Goal: Information Seeking & Learning: Learn about a topic

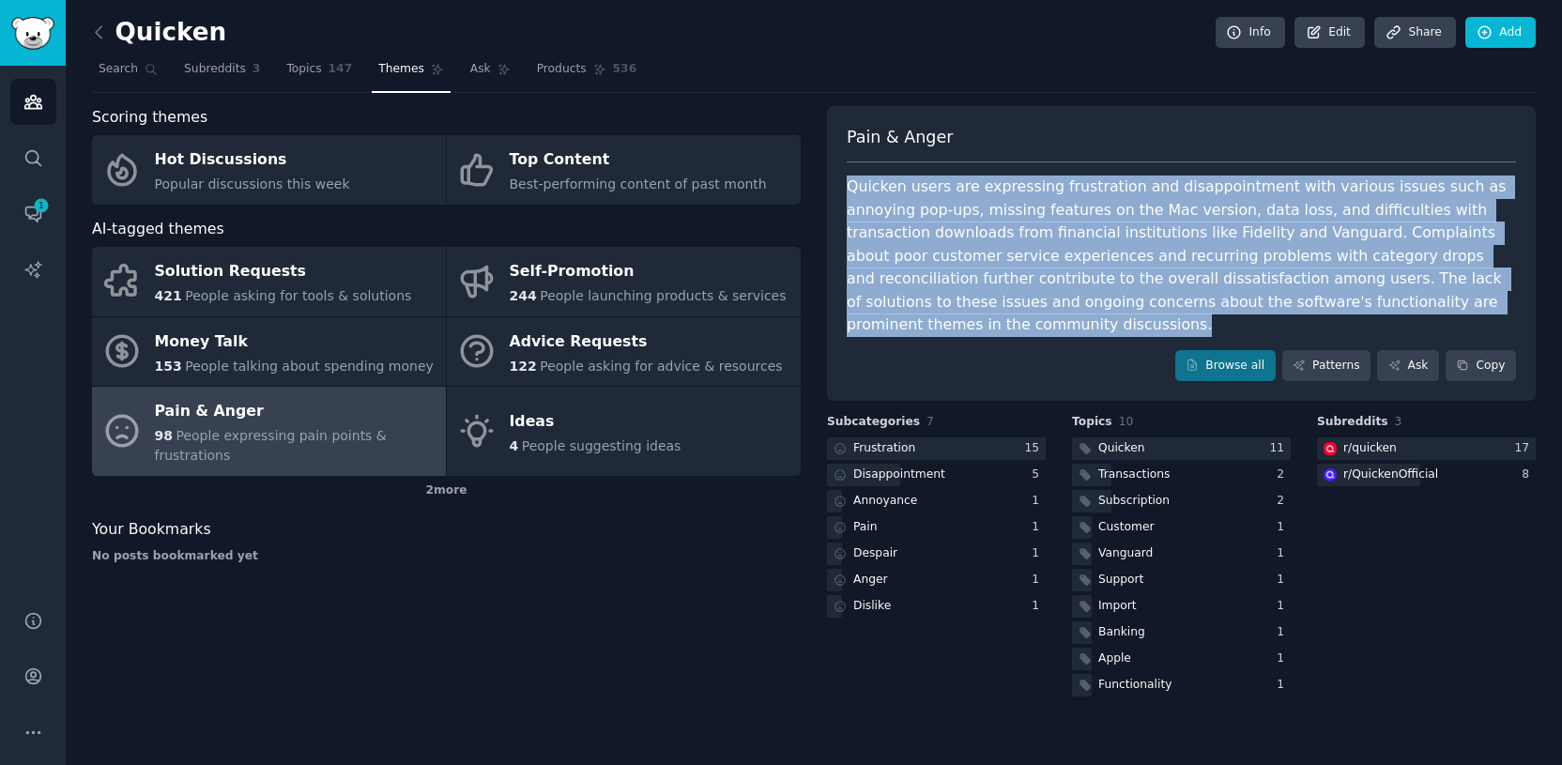
drag, startPoint x: 848, startPoint y: 180, endPoint x: 1442, endPoint y: 304, distance: 607.0
click at [1442, 304] on div "Quicken users are expressing frustration and disappointment with various issues…" at bounding box center [1181, 256] width 669 height 161
copy div "Quicken users are expressing frustration and disappointment with various issues…"
click at [1311, 350] on link "Patterns" at bounding box center [1326, 366] width 88 height 32
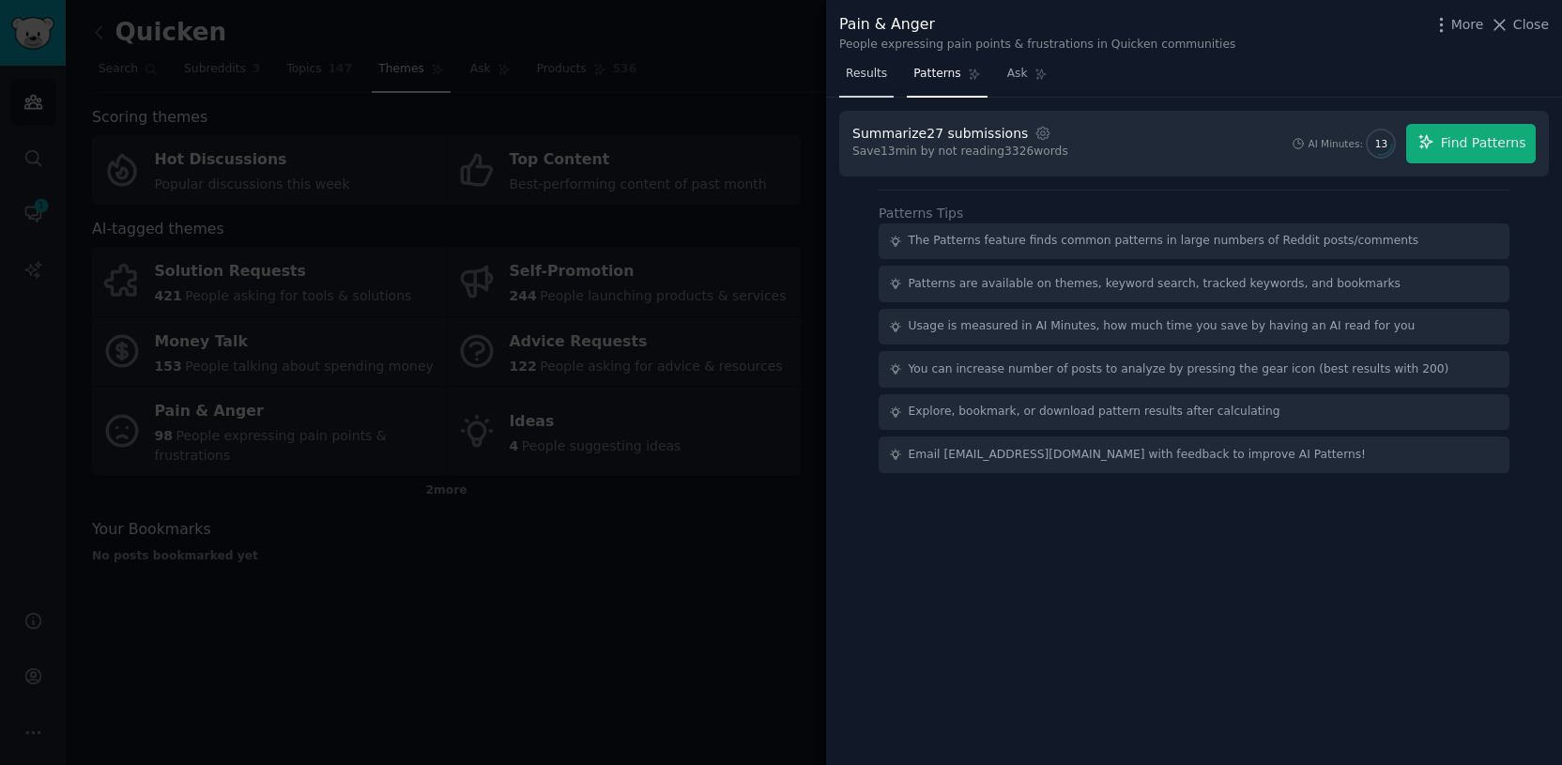
click at [881, 76] on span "Results" at bounding box center [866, 74] width 41 height 17
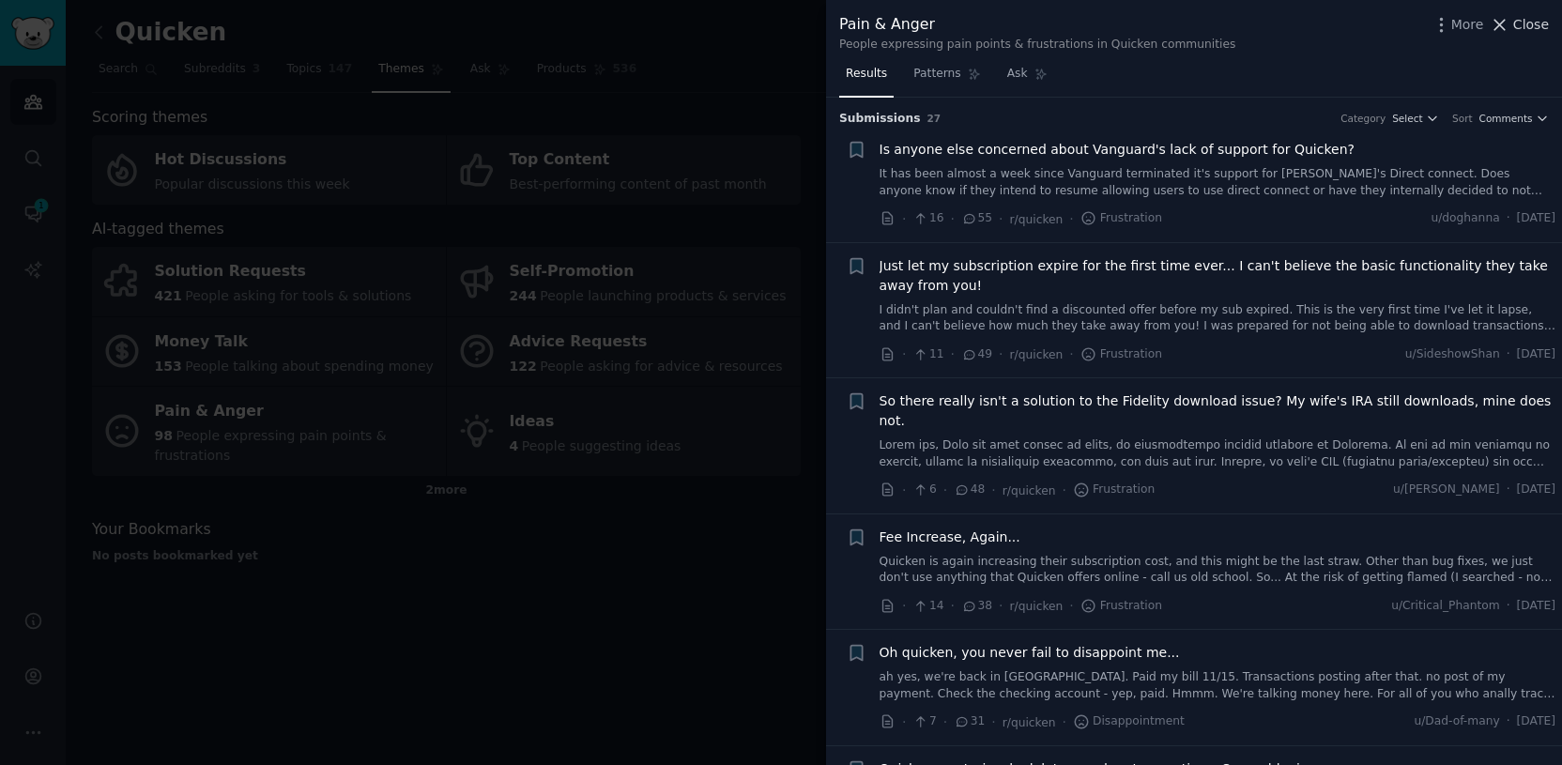
click at [1529, 22] on span "Close" at bounding box center [1531, 25] width 36 height 20
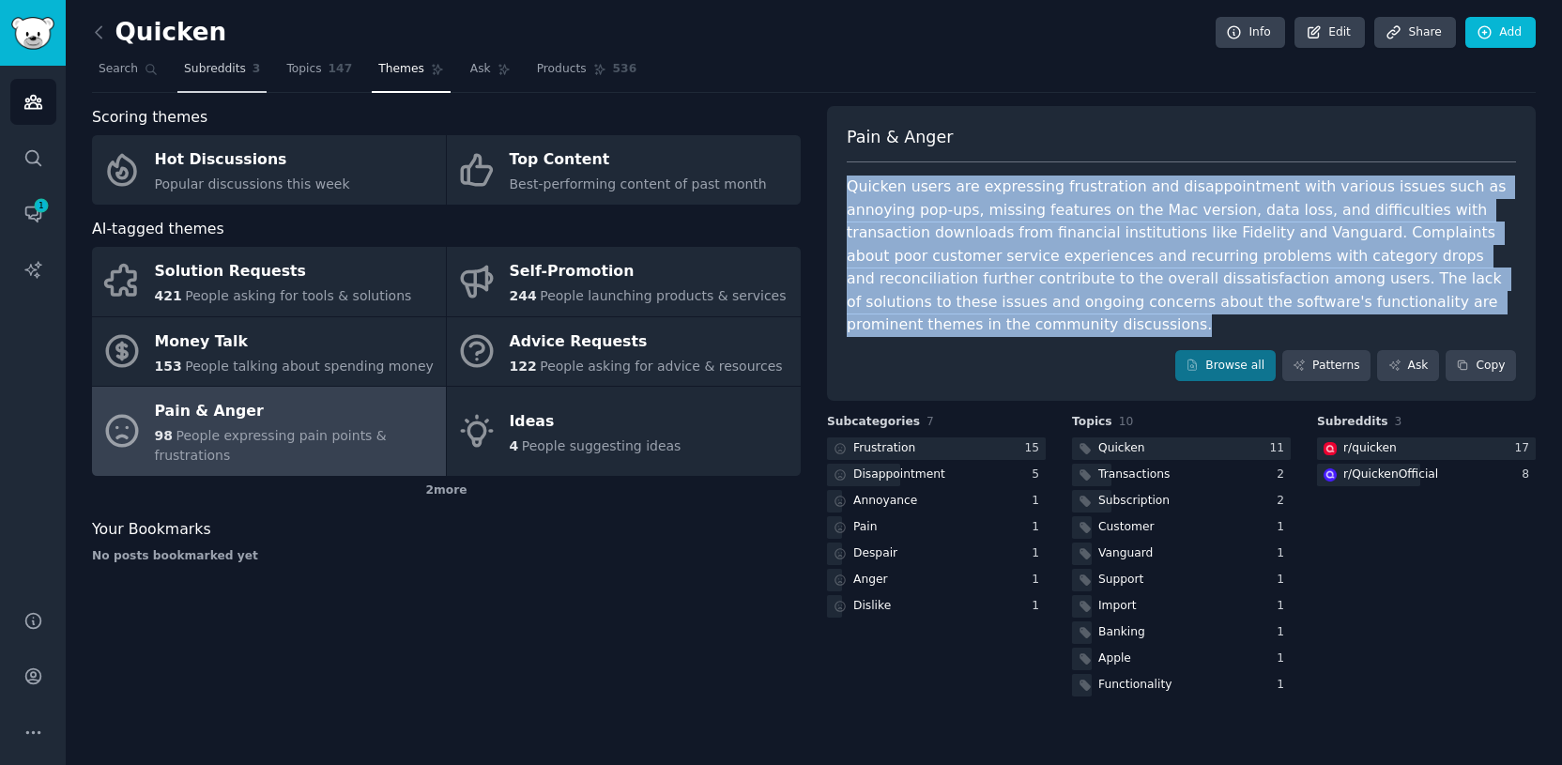
click at [214, 70] on span "Subreddits" at bounding box center [215, 69] width 62 height 17
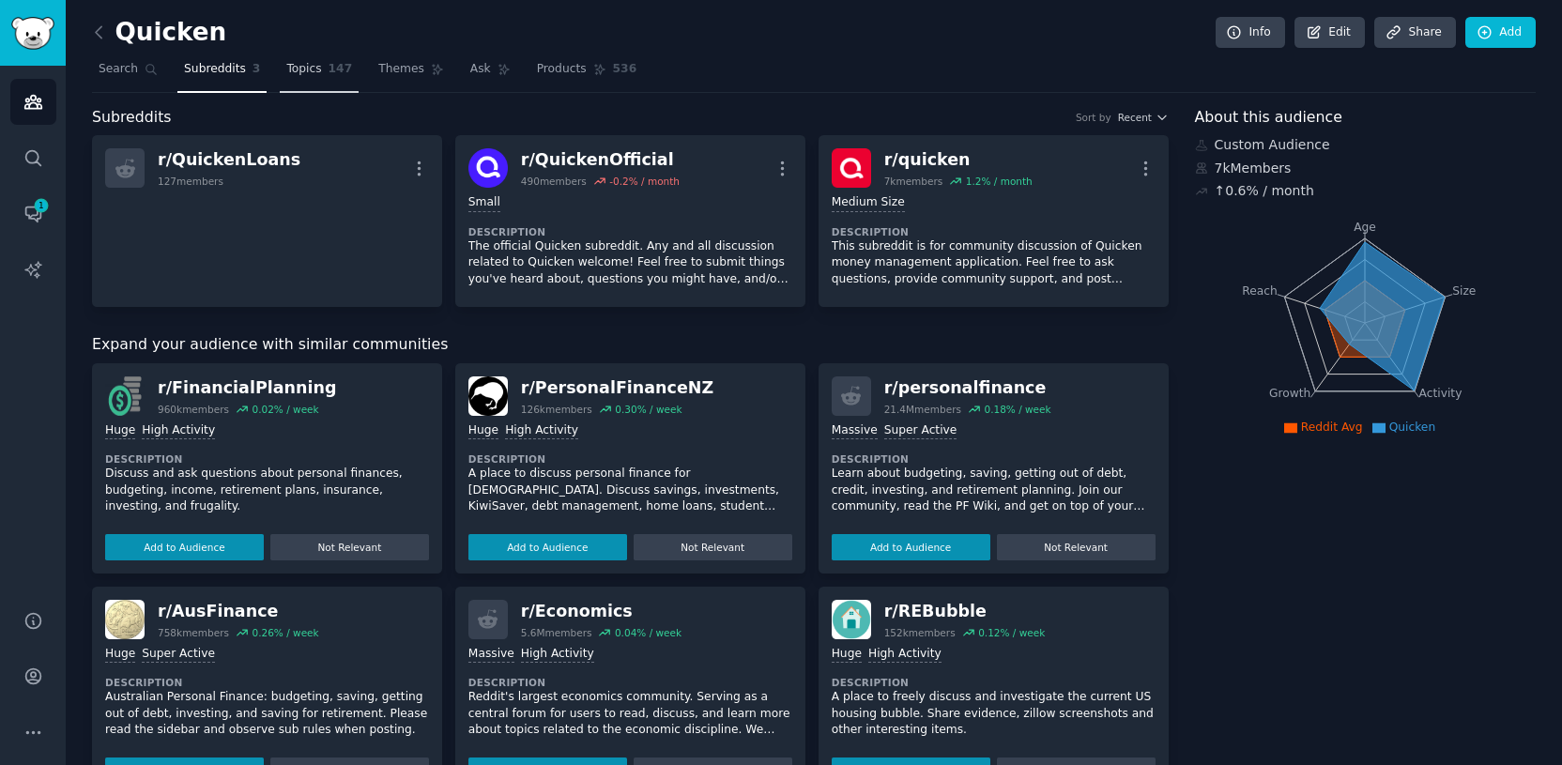
click at [315, 71] on span "Topics" at bounding box center [303, 69] width 35 height 17
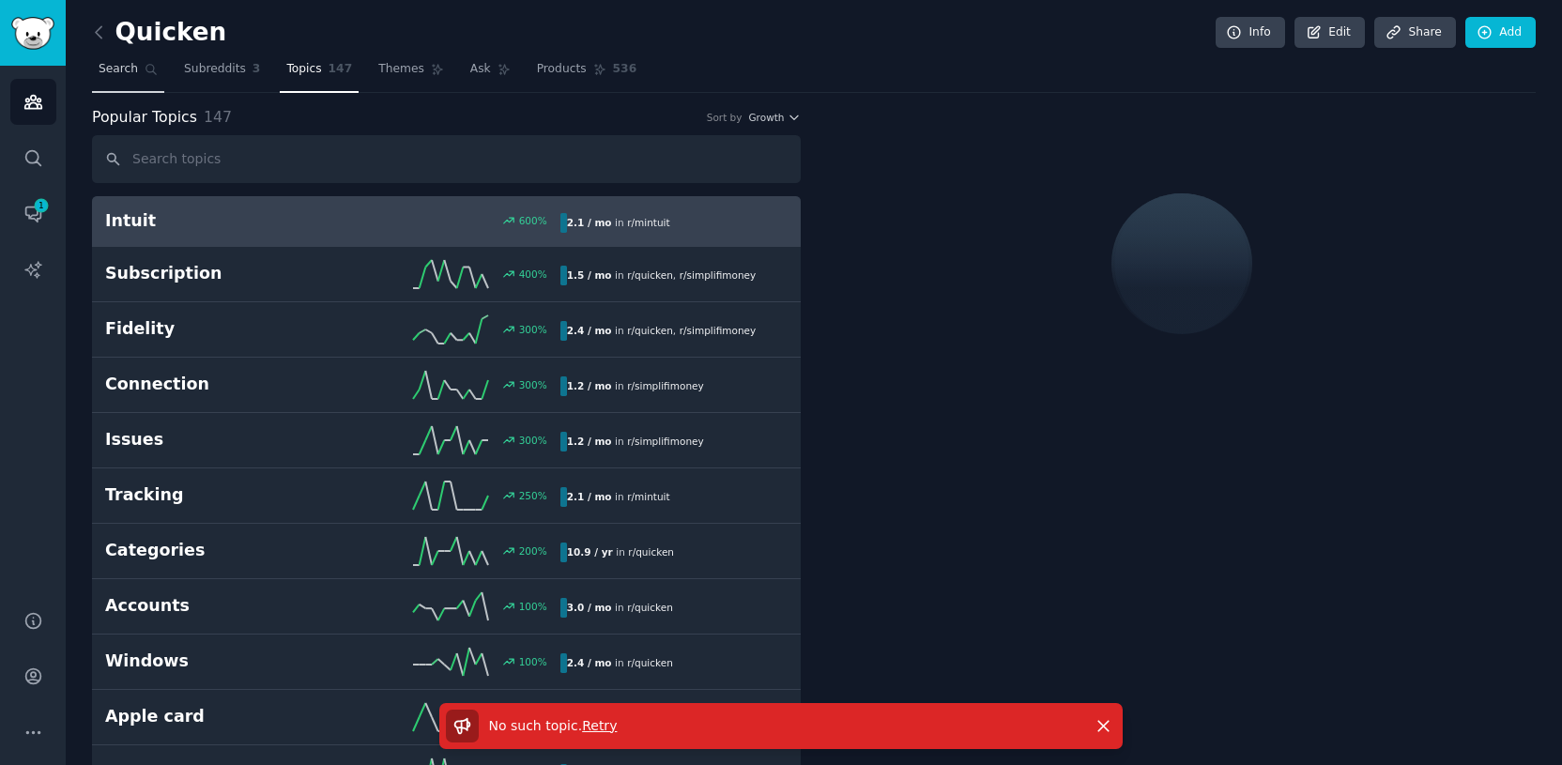
click at [142, 75] on link "Search" at bounding box center [128, 73] width 72 height 38
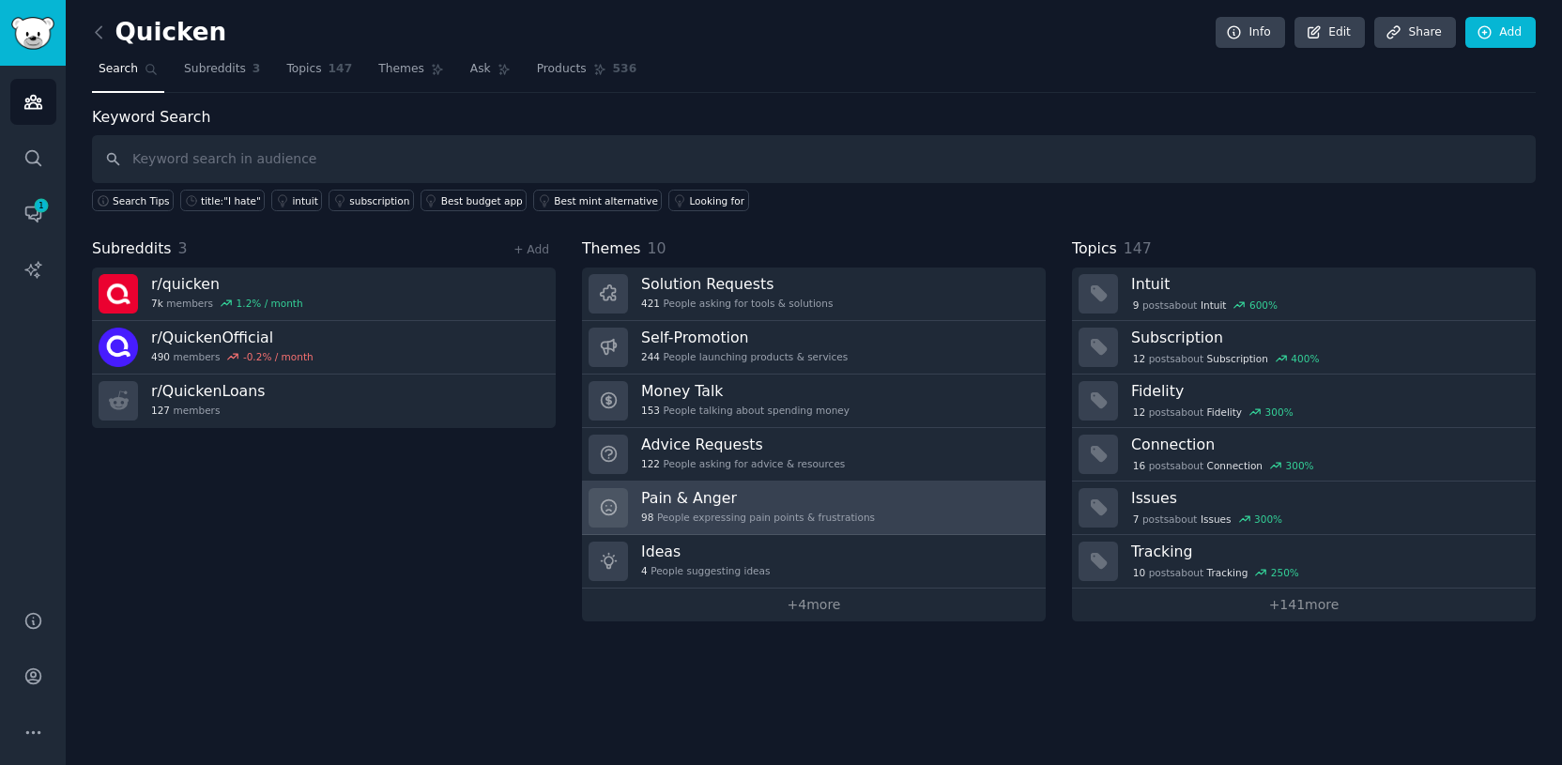
click at [840, 488] on h3 "Pain & Anger" at bounding box center [758, 498] width 234 height 20
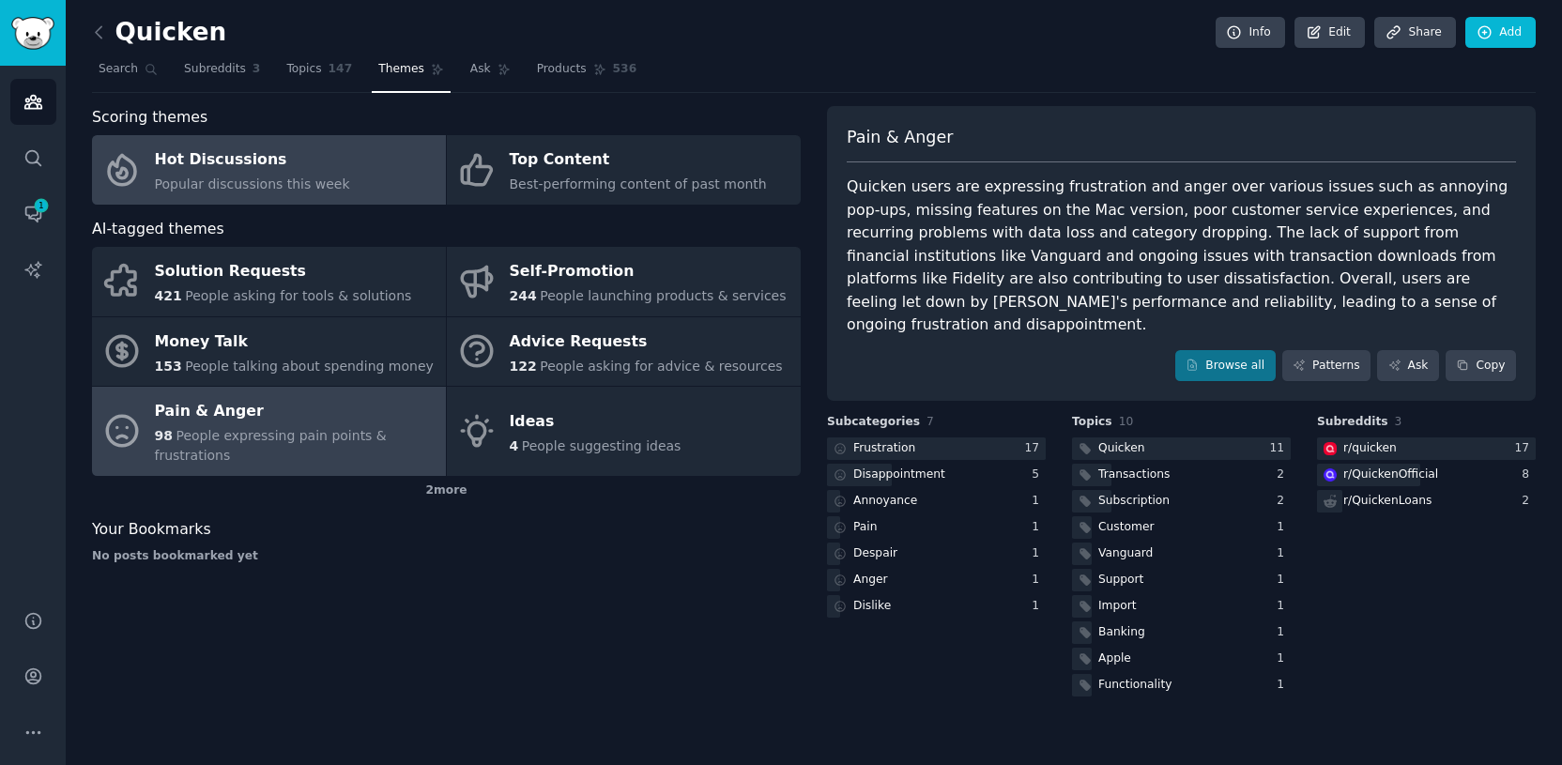
click at [299, 175] on div "Popular discussions this week" at bounding box center [252, 185] width 195 height 20
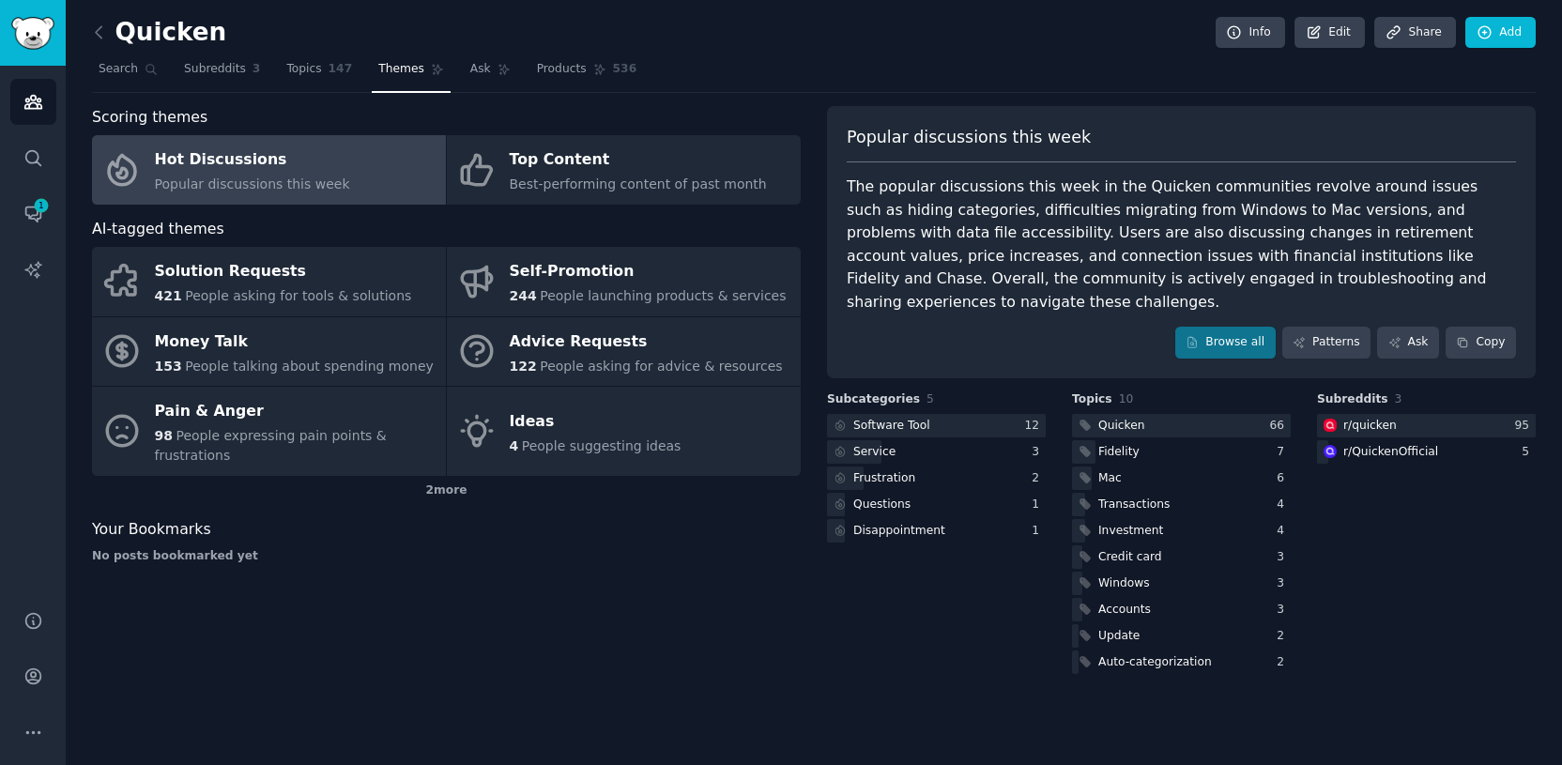
click at [850, 139] on span "Popular discussions this week" at bounding box center [969, 137] width 244 height 23
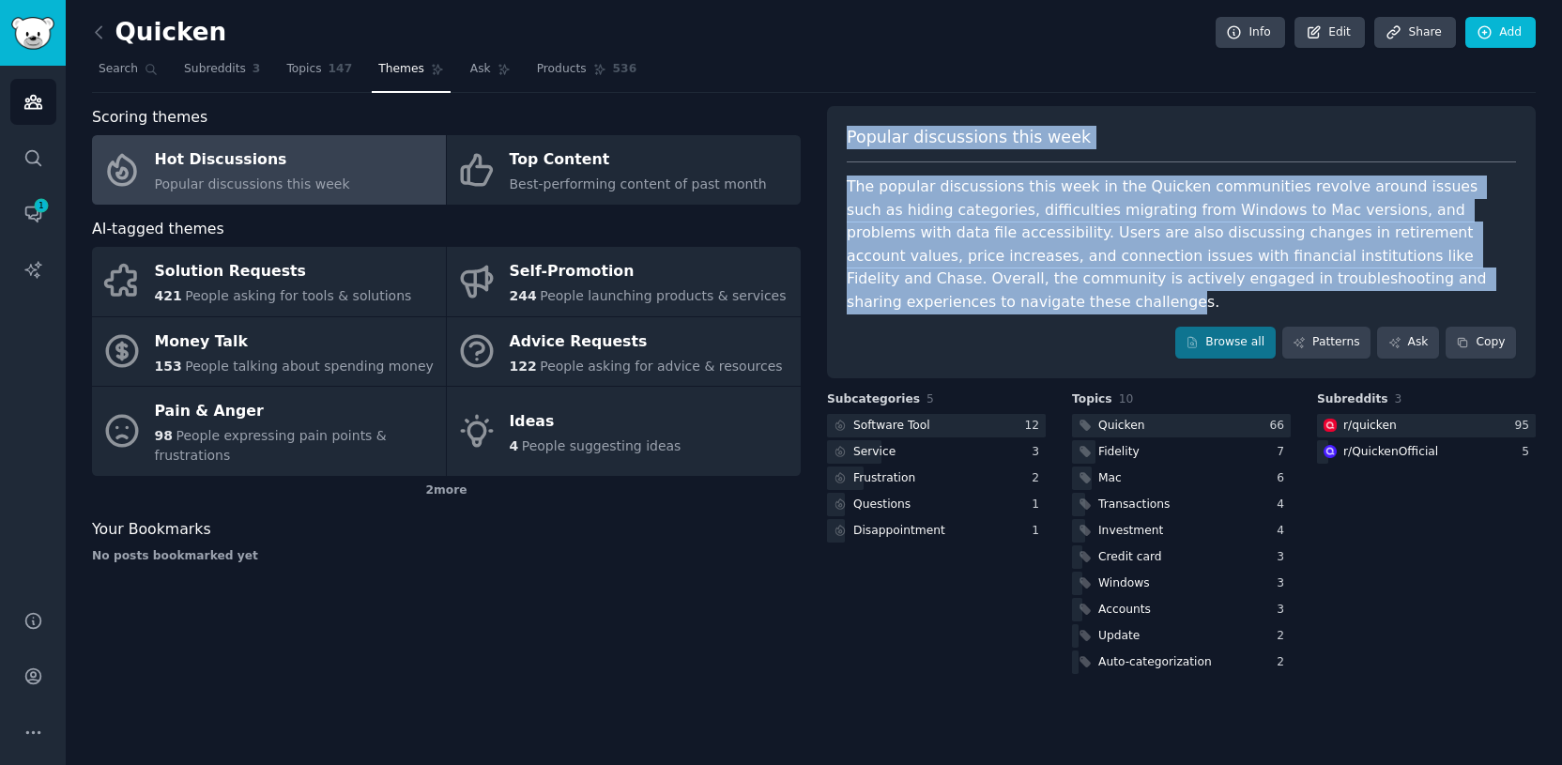
drag, startPoint x: 850, startPoint y: 140, endPoint x: 1444, endPoint y: 286, distance: 612.0
click at [1444, 286] on div "Popular discussions this week The popular discussions this week in the Quicken …" at bounding box center [1181, 242] width 709 height 272
copy div "Popular discussions this week The popular discussions this week in the Quicken …"
click at [212, 69] on span "Subreddits" at bounding box center [215, 69] width 62 height 17
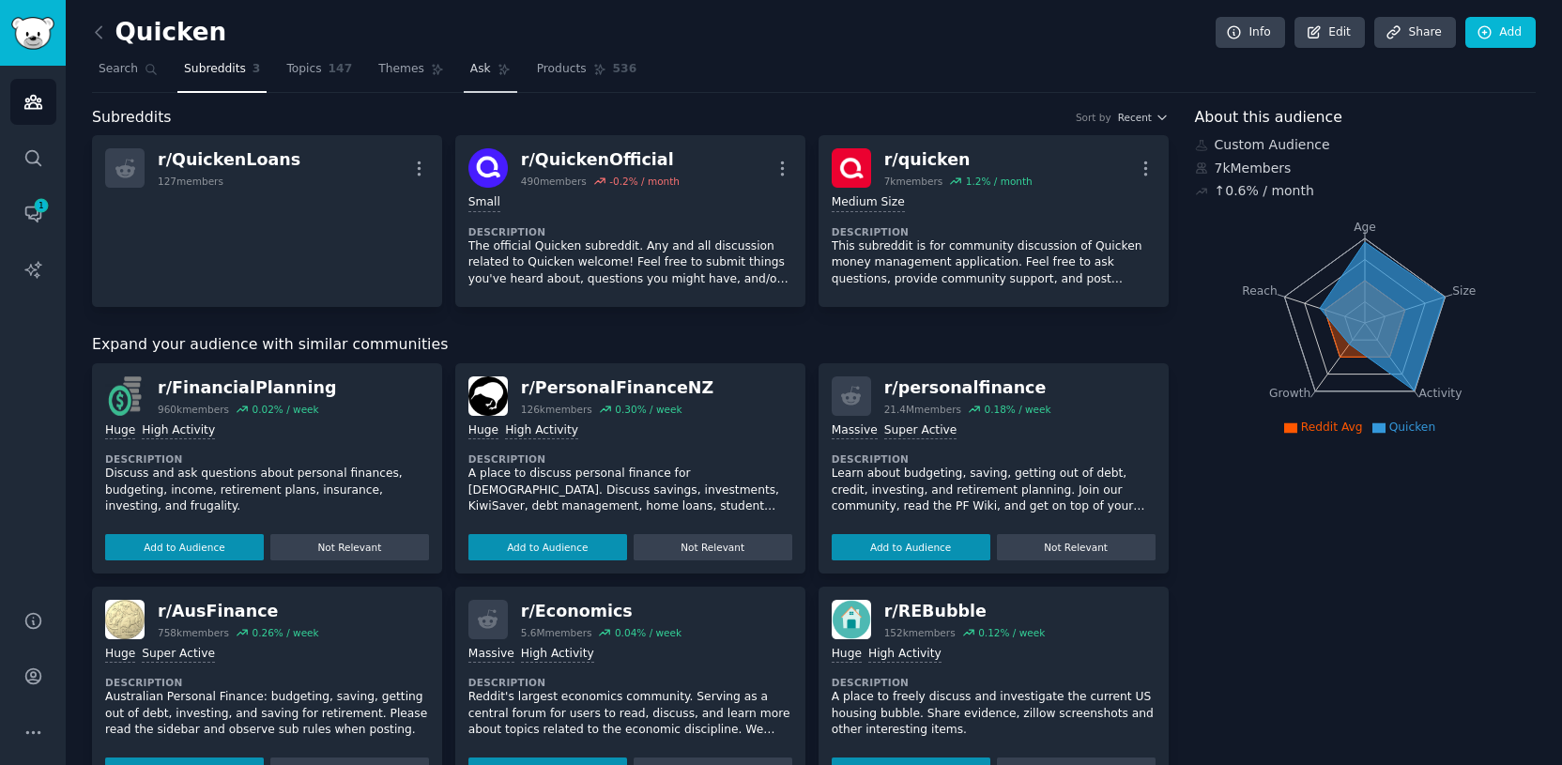
click at [475, 74] on span "Ask" at bounding box center [480, 69] width 21 height 17
click at [480, 72] on span "Ask" at bounding box center [480, 69] width 21 height 17
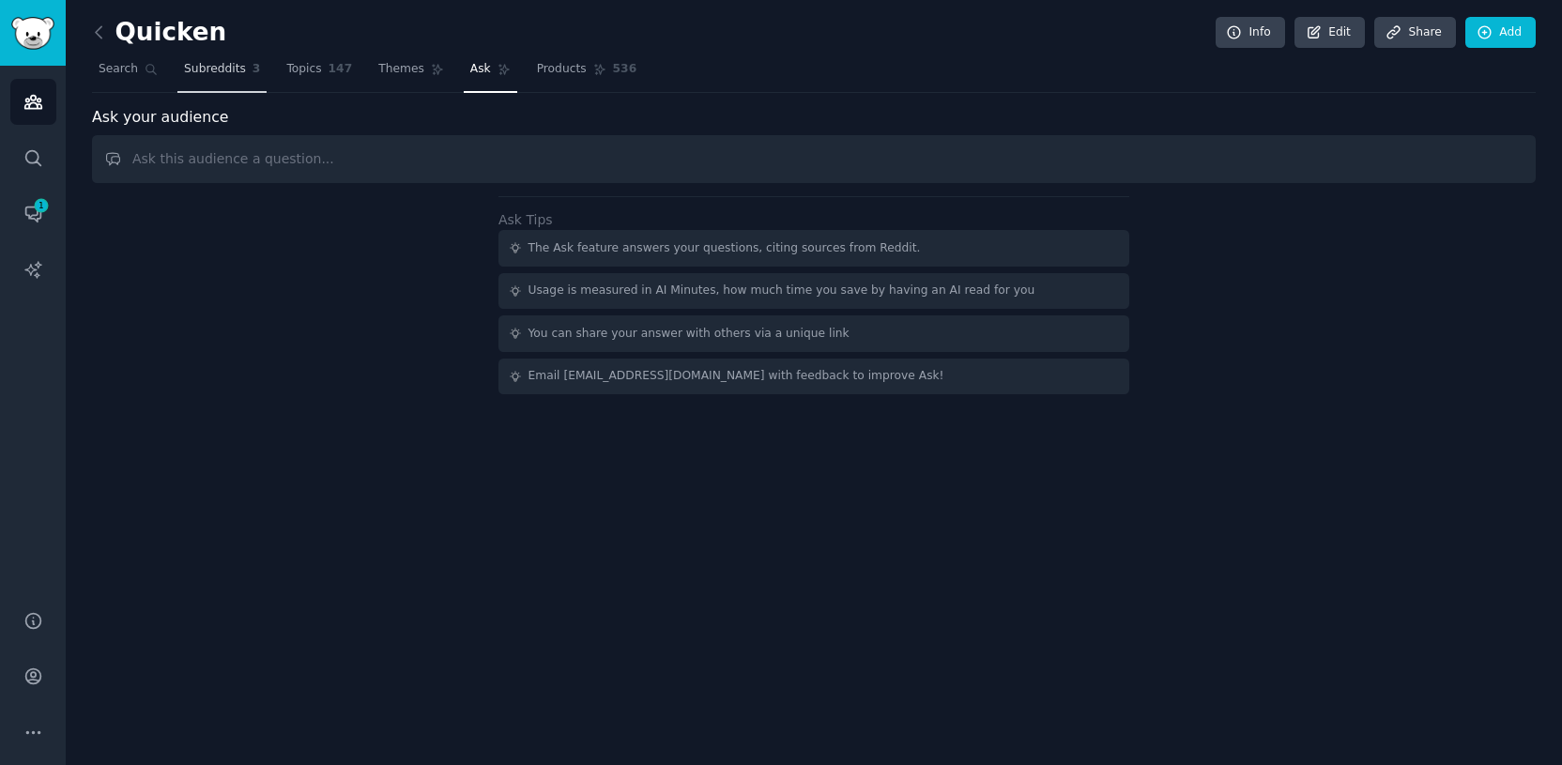
click at [207, 66] on span "Subreddits" at bounding box center [215, 69] width 62 height 17
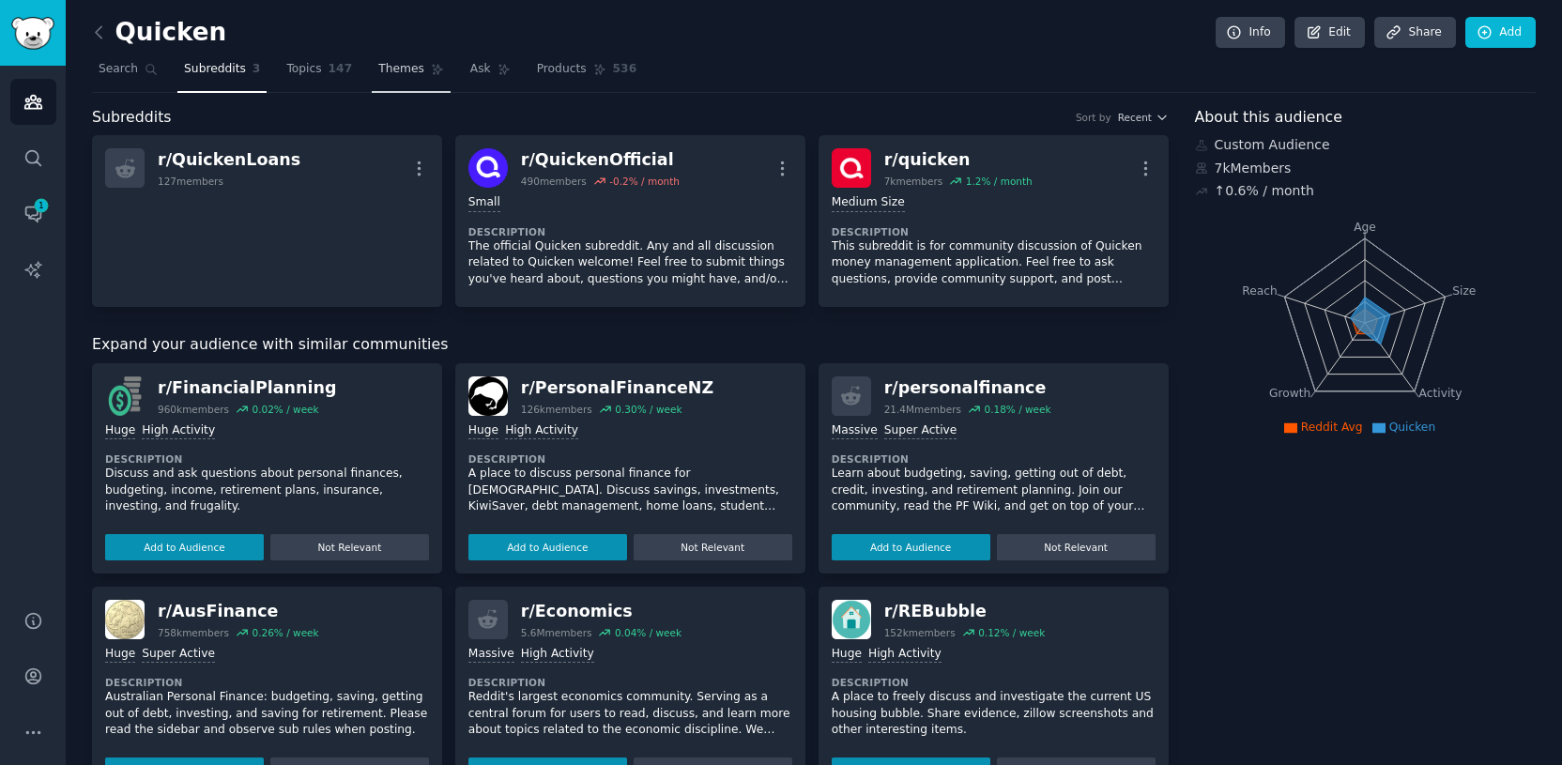
click at [384, 73] on span "Themes" at bounding box center [401, 69] width 46 height 17
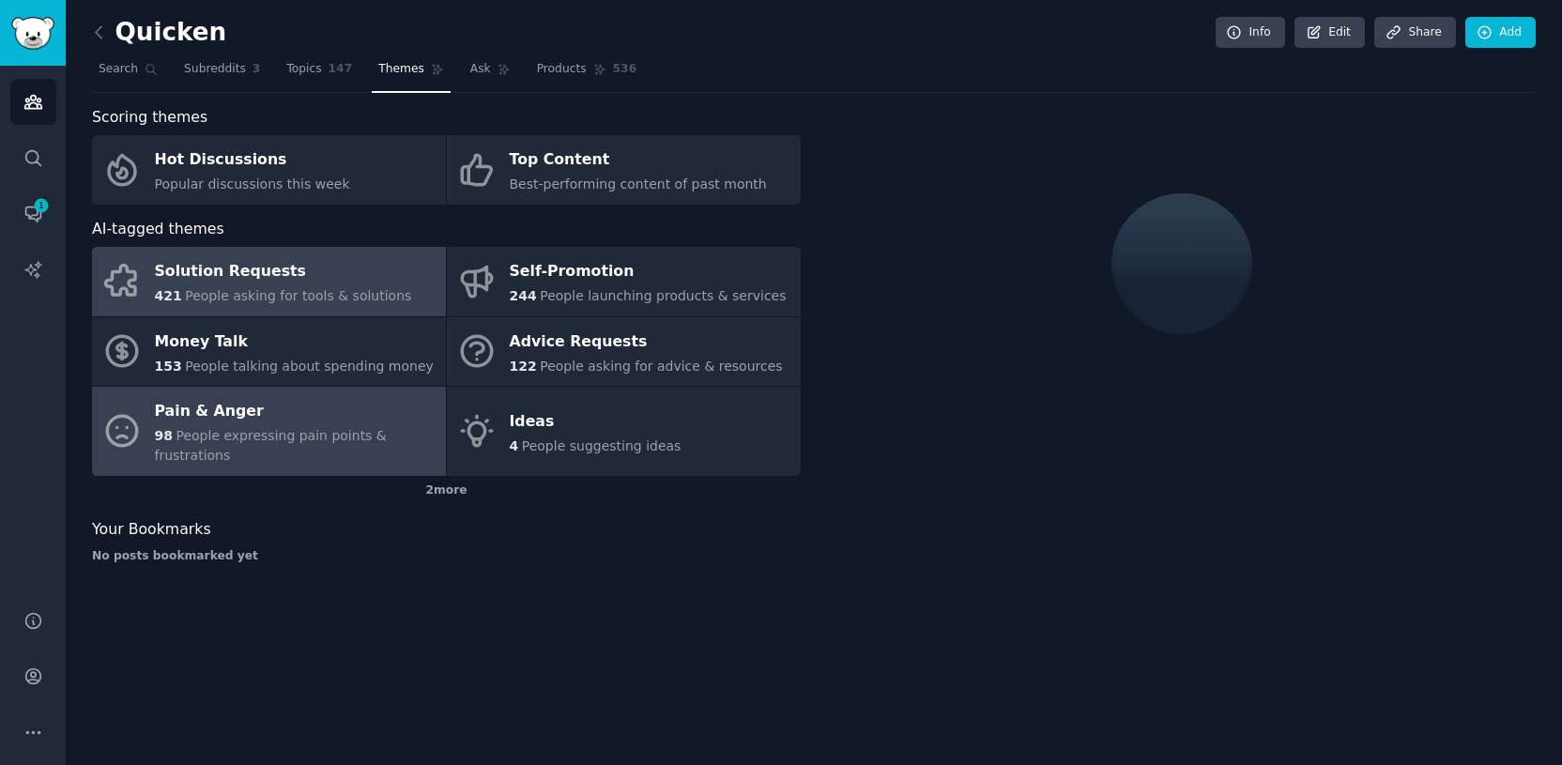
click at [315, 416] on div "Pain & Anger" at bounding box center [296, 412] width 282 height 30
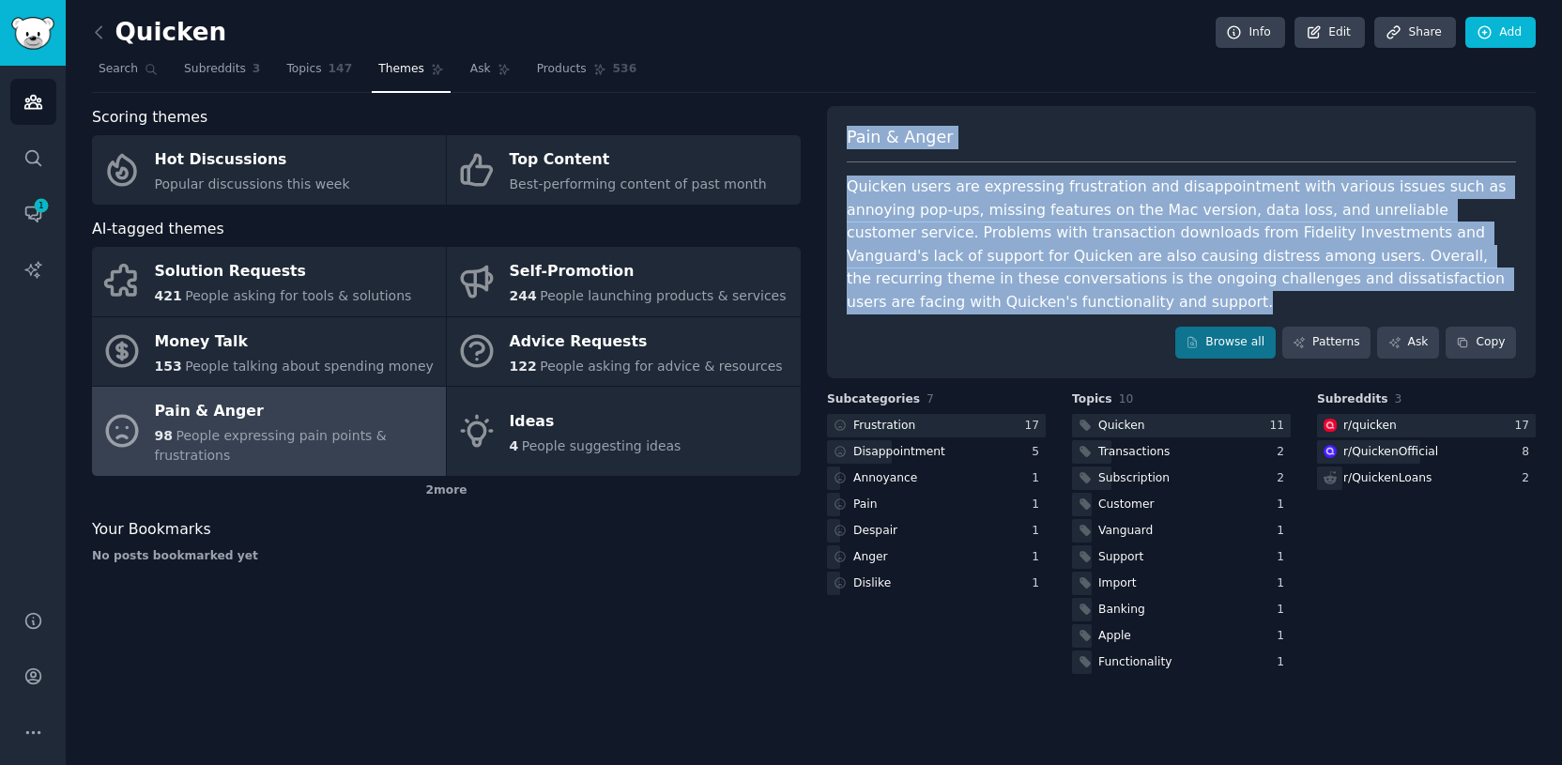
drag, startPoint x: 849, startPoint y: 139, endPoint x: 1501, endPoint y: 286, distance: 668.8
click at [1501, 286] on div "Pain & Anger Quicken users are expressing frustration and disappointment with v…" at bounding box center [1181, 242] width 709 height 272
copy div "Pain & Anger Quicken users are expressing frustration and disappointment with v…"
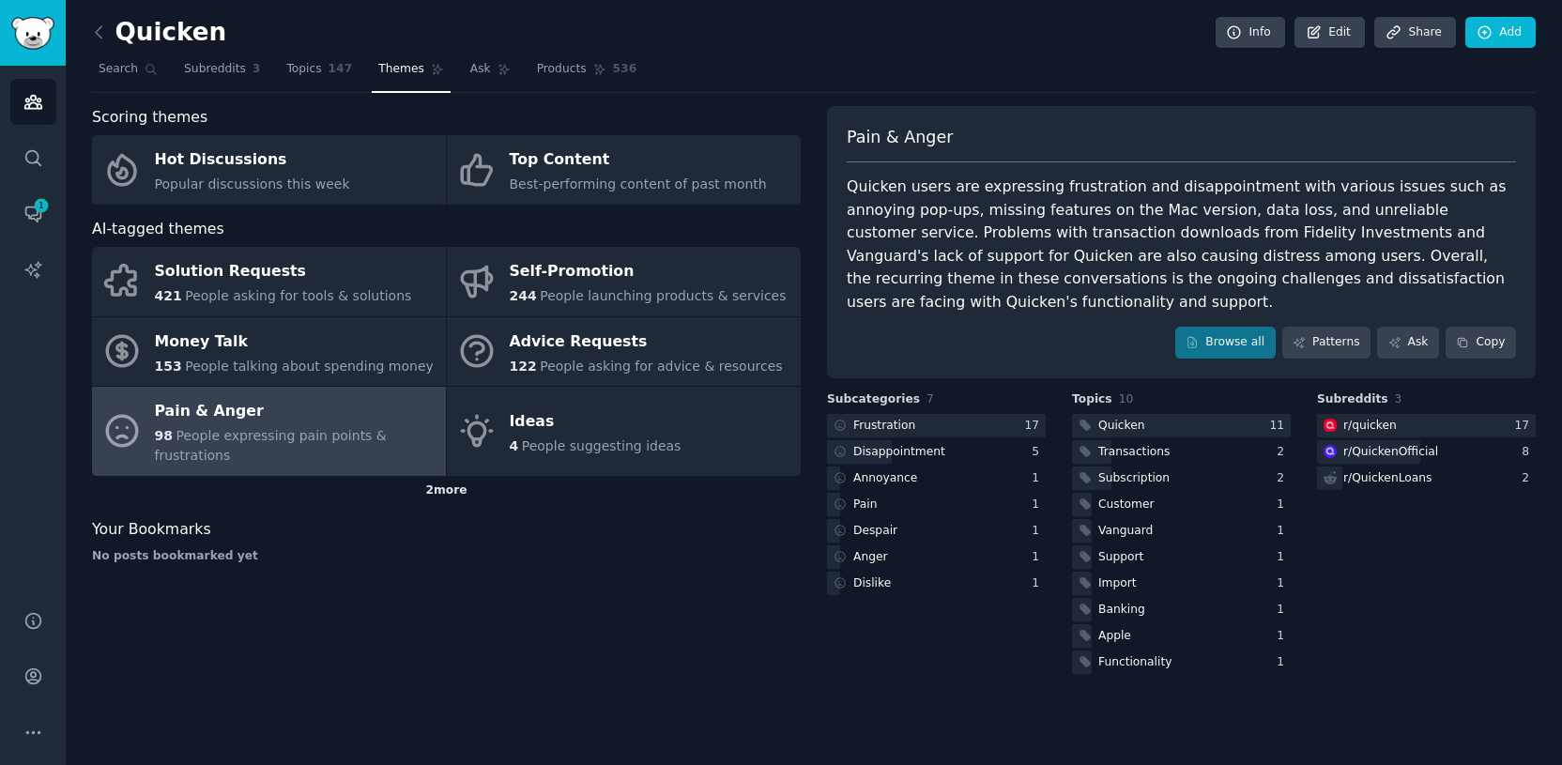
click at [455, 496] on div "2 more" at bounding box center [446, 491] width 709 height 30
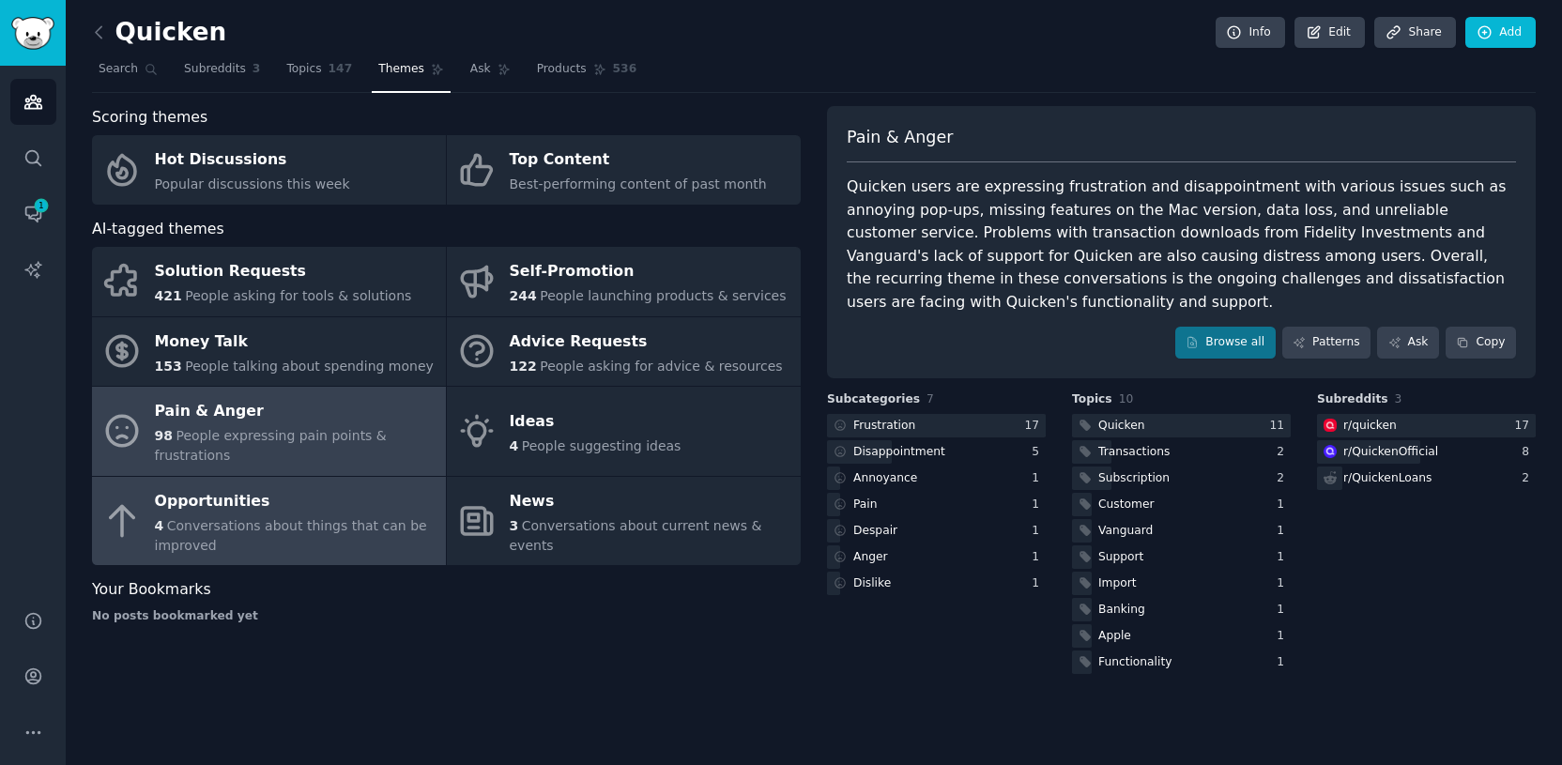
click at [333, 539] on div "4 Conversations about things that can be improved" at bounding box center [296, 535] width 282 height 39
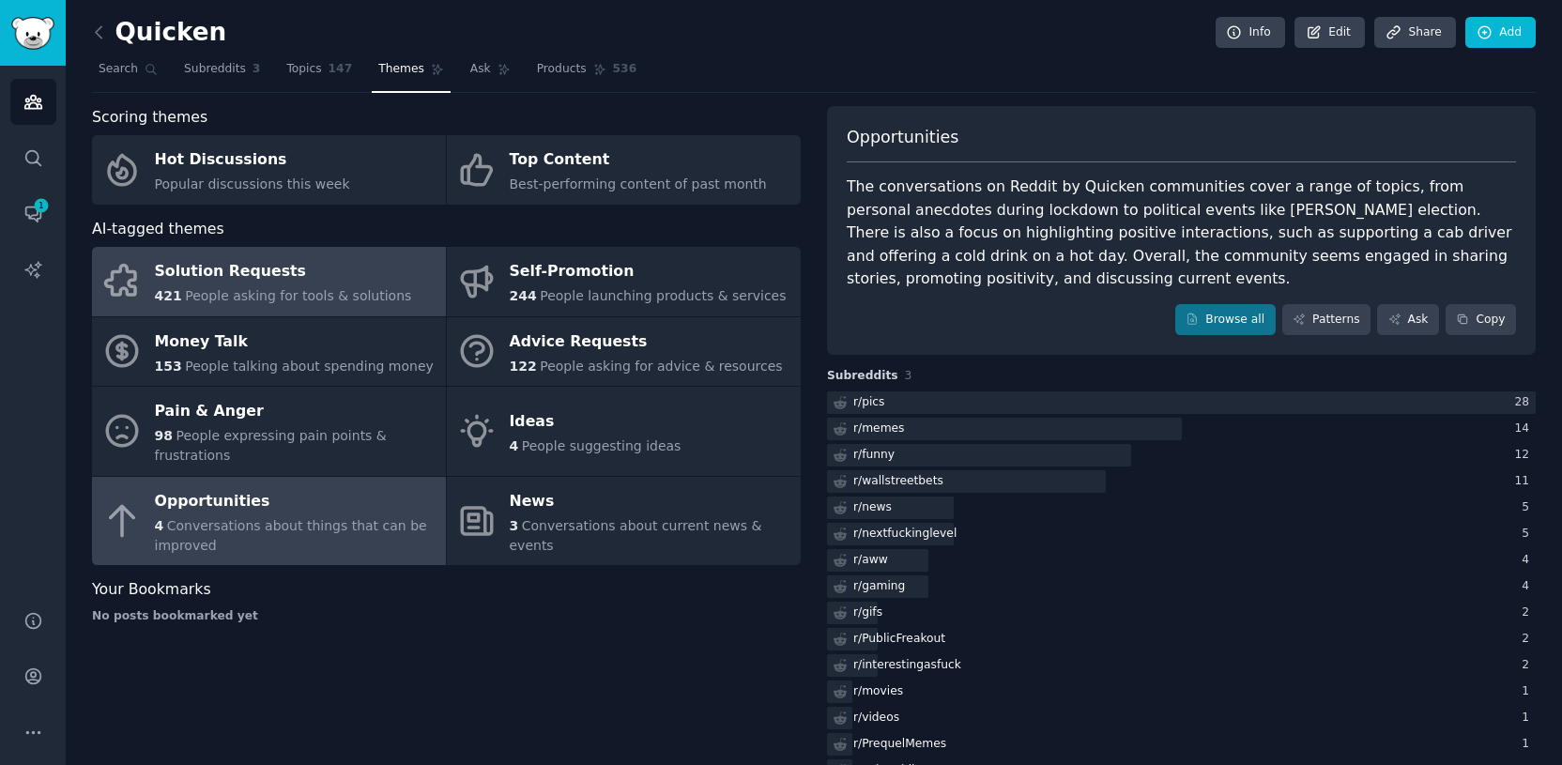
click at [319, 299] on span "People asking for tools & solutions" at bounding box center [298, 295] width 226 height 15
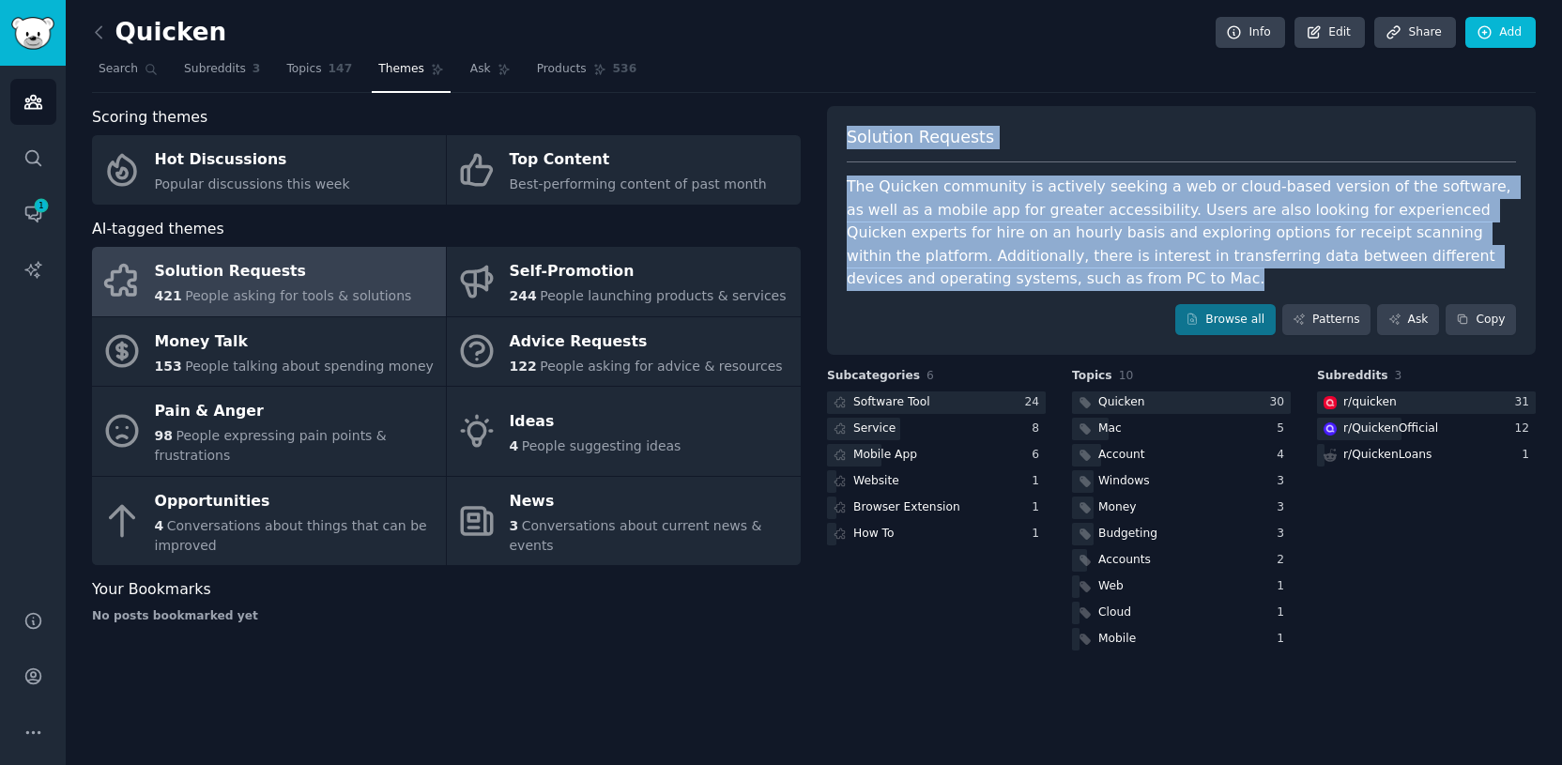
drag, startPoint x: 850, startPoint y: 136, endPoint x: 1008, endPoint y: 277, distance: 211.4
click at [1008, 277] on div "Solution Requests The Quicken community is actively seeking a web or cloud-base…" at bounding box center [1181, 231] width 709 height 250
copy div "Solution Requests The Quicken community is actively seeking a web or cloud-base…"
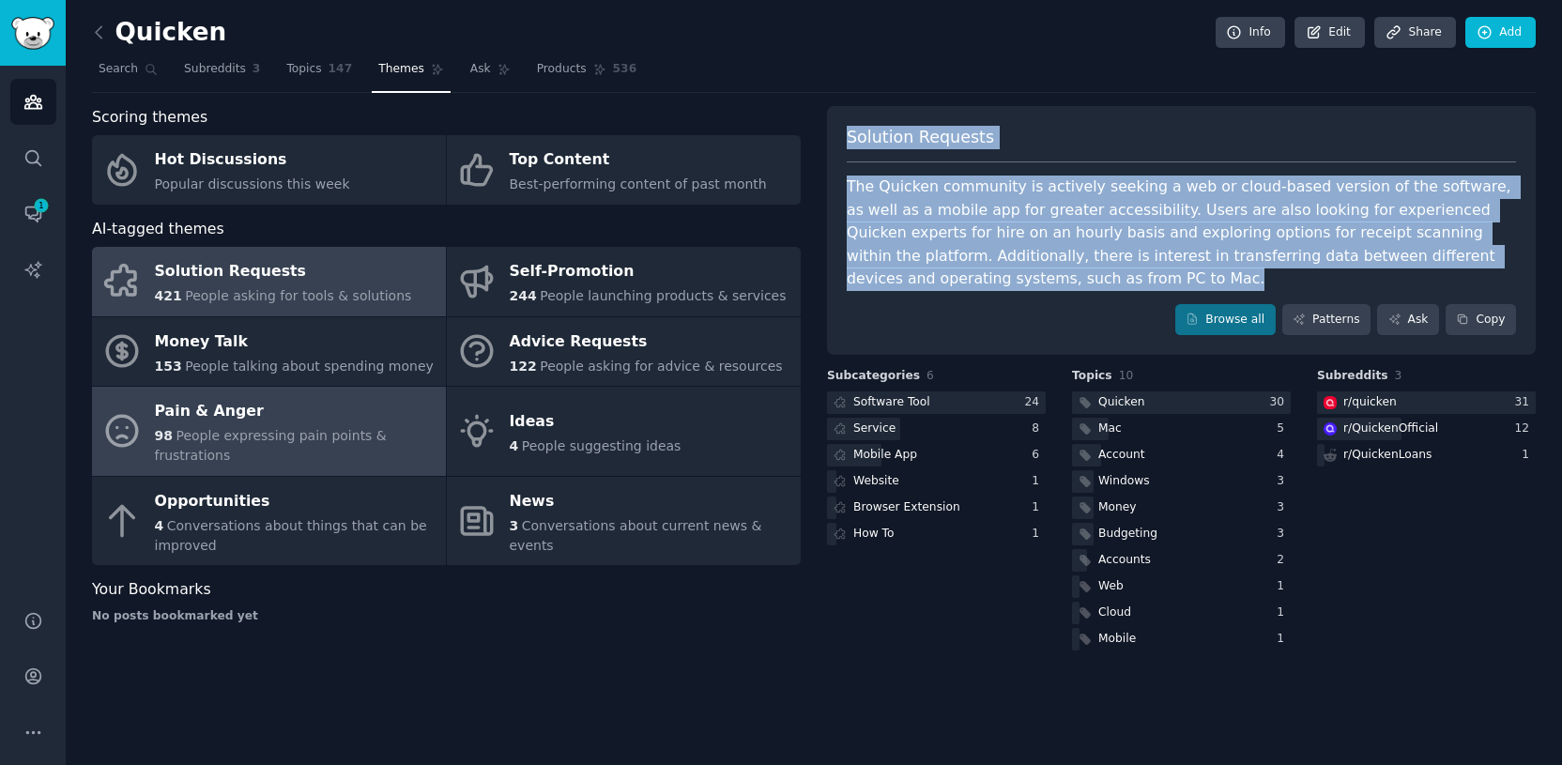
click at [315, 418] on div "Pain & Anger" at bounding box center [296, 412] width 282 height 30
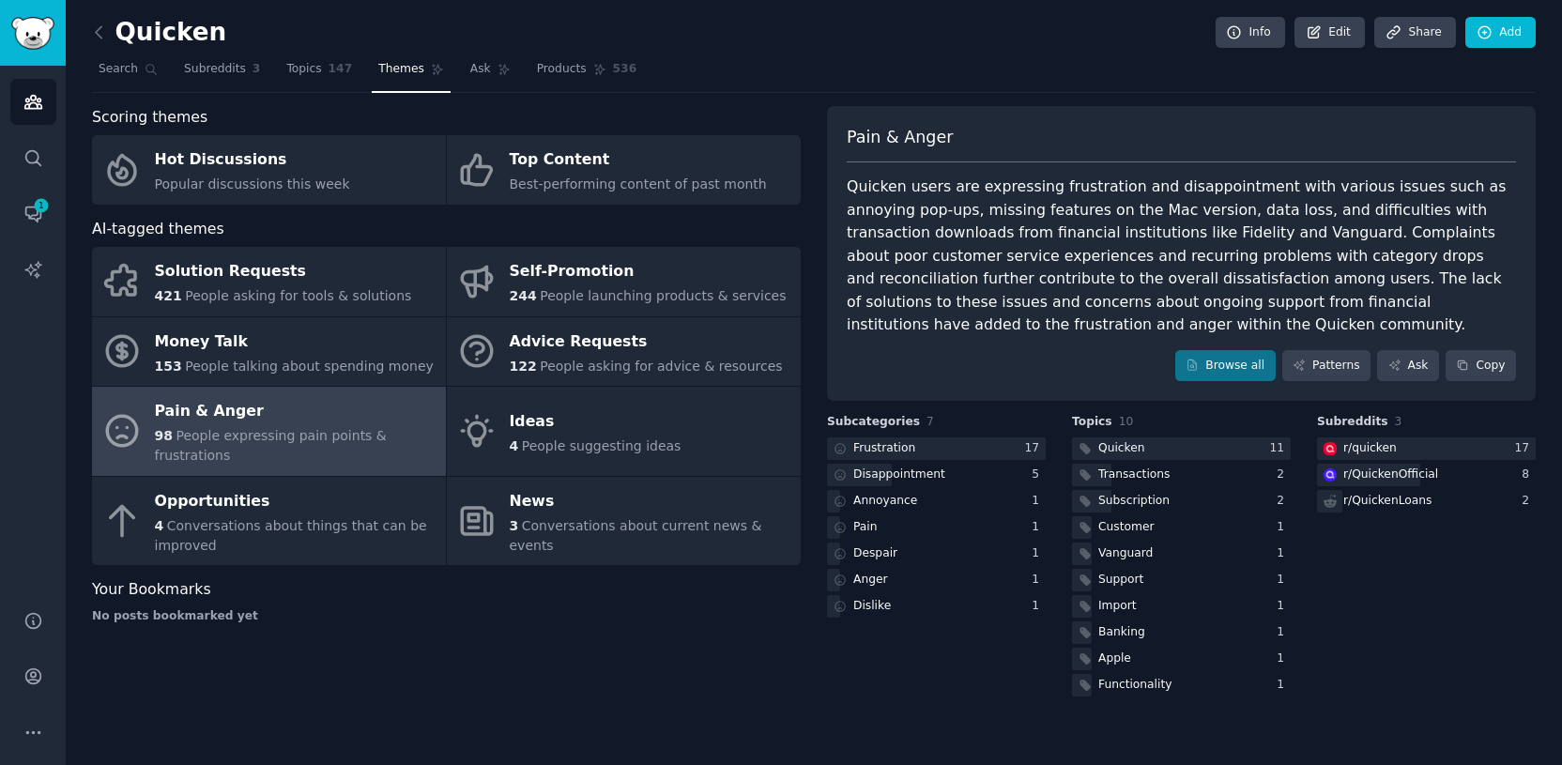
drag, startPoint x: 851, startPoint y: 131, endPoint x: 1017, endPoint y: 325, distance: 254.3
click at [1017, 325] on div "Pain & Anger Quicken users are expressing frustration and disappointment with v…" at bounding box center [1181, 254] width 709 height 296
click at [1017, 325] on div "Quicken users are expressing frustration and disappointment with various issues…" at bounding box center [1181, 256] width 669 height 161
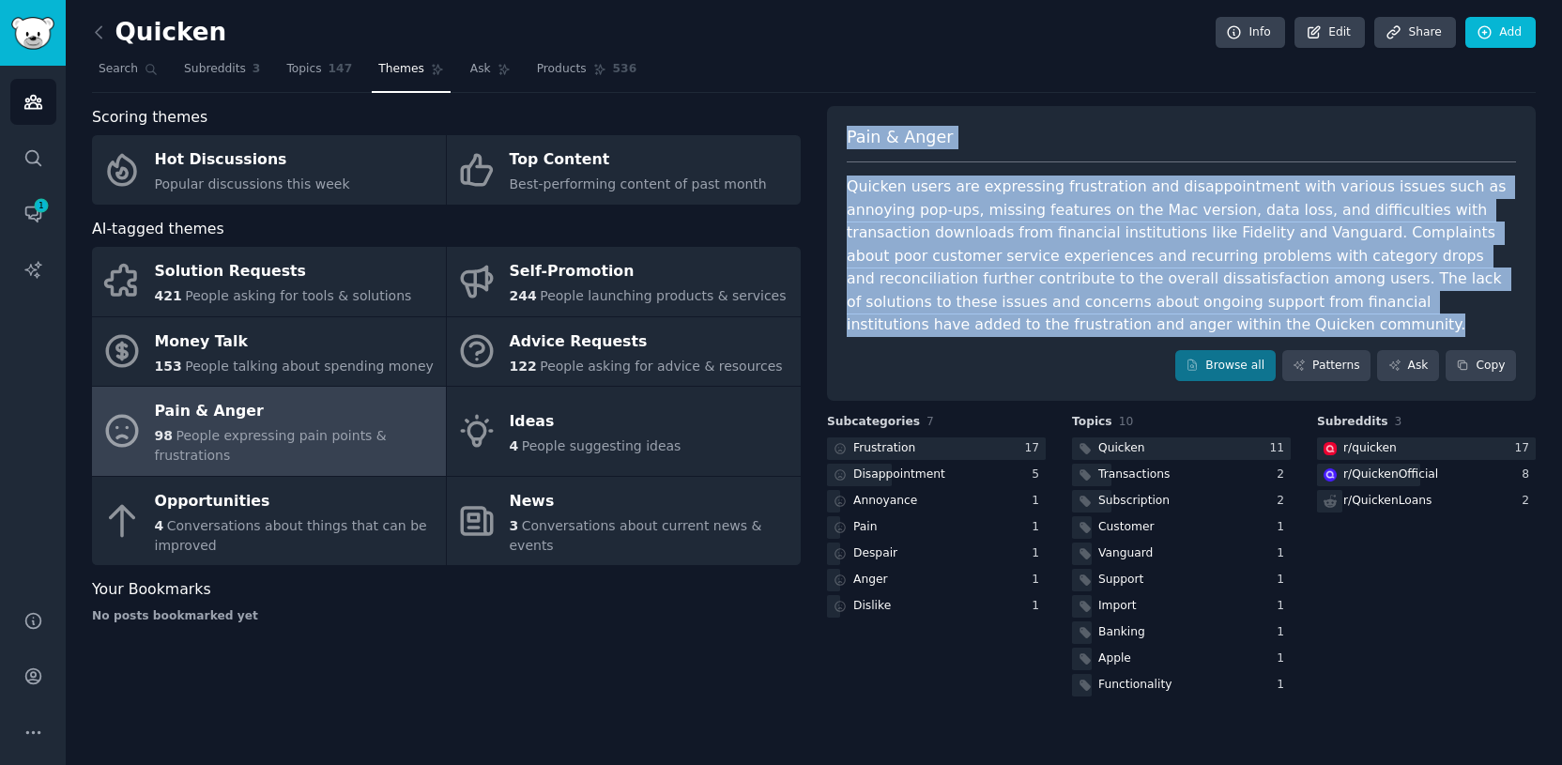
drag, startPoint x: 1003, startPoint y: 332, endPoint x: 850, endPoint y: 143, distance: 244.2
click at [850, 143] on div "Pain & Anger Quicken users are expressing frustration and disappointment with v…" at bounding box center [1181, 254] width 709 height 296
copy div "Pain & Anger Quicken users are expressing frustration and disappointment with v…"
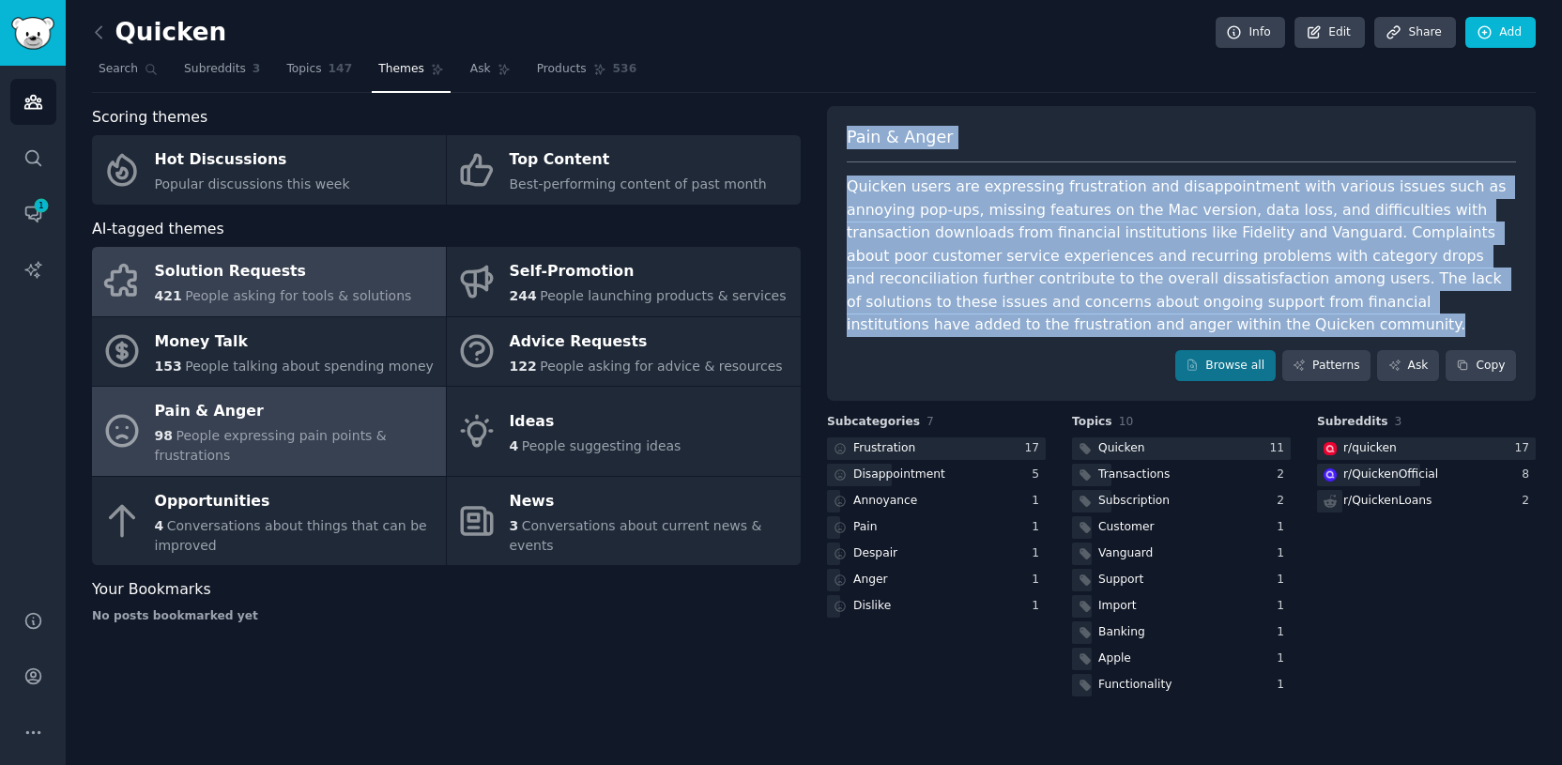
click at [310, 264] on div "Solution Requests" at bounding box center [283, 272] width 257 height 30
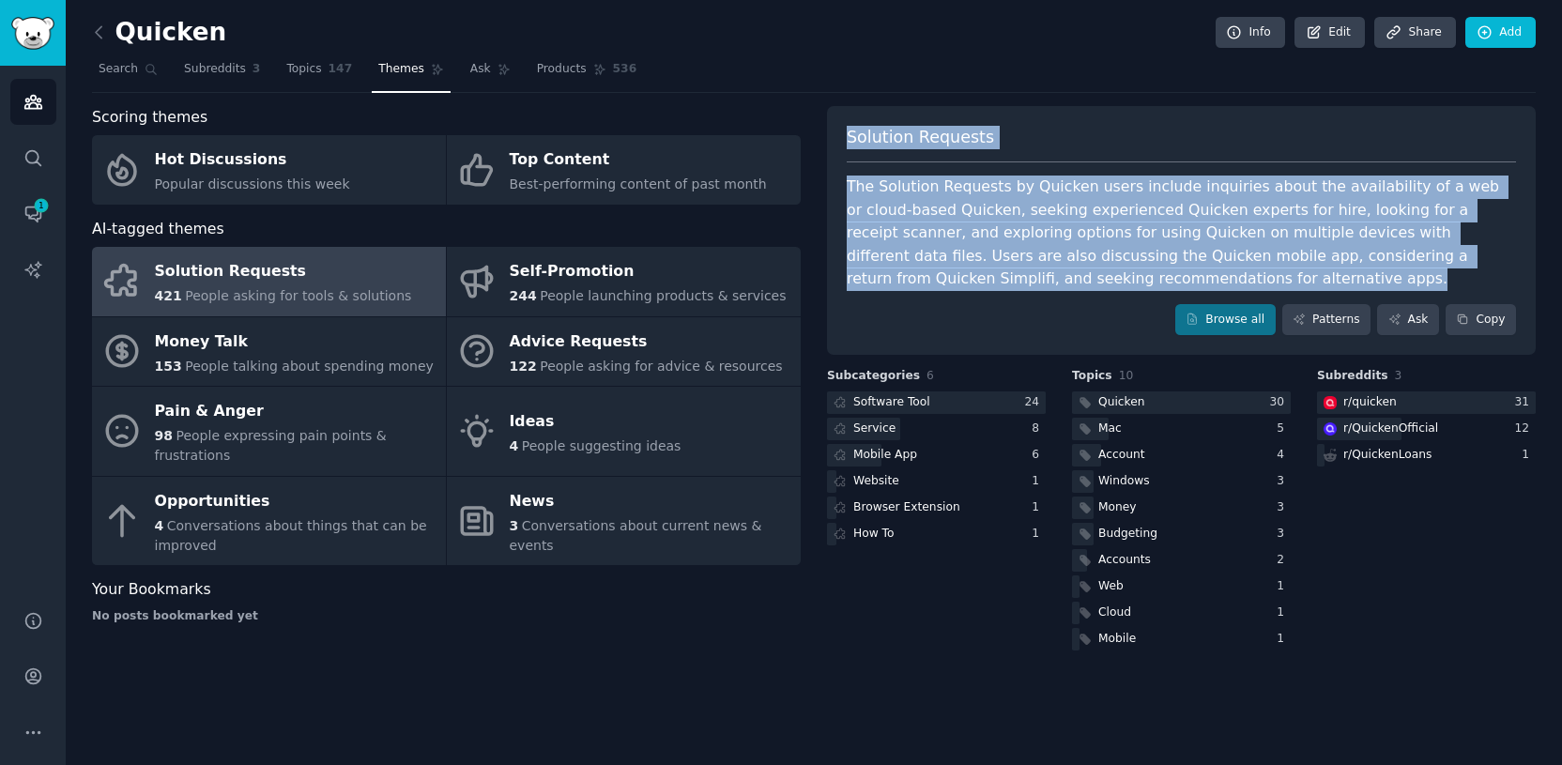
drag, startPoint x: 1107, startPoint y: 287, endPoint x: 843, endPoint y: 145, distance: 299.9
click at [843, 145] on div "Solution Requests The Solution Requests by Quicken users include inquiries abou…" at bounding box center [1181, 231] width 709 height 250
copy div "Solution Requests The Solution Requests by Quicken users include inquiries abou…"
click at [470, 71] on span "Ask" at bounding box center [480, 69] width 21 height 17
